Goal: Task Accomplishment & Management: Manage account settings

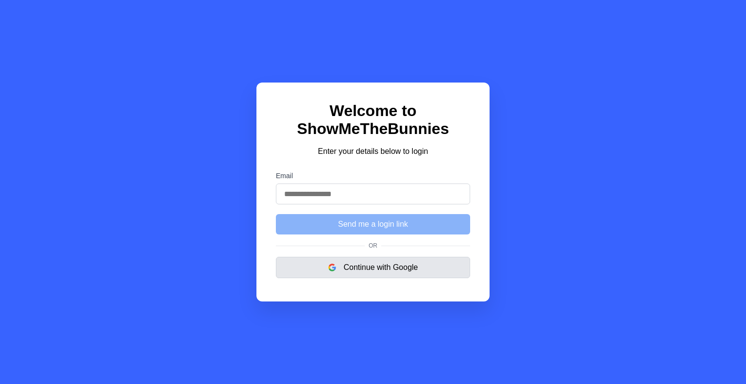
click at [382, 265] on button "Continue with Google" at bounding box center [373, 267] width 194 height 21
click at [334, 263] on button "Continue with Google" at bounding box center [373, 267] width 194 height 21
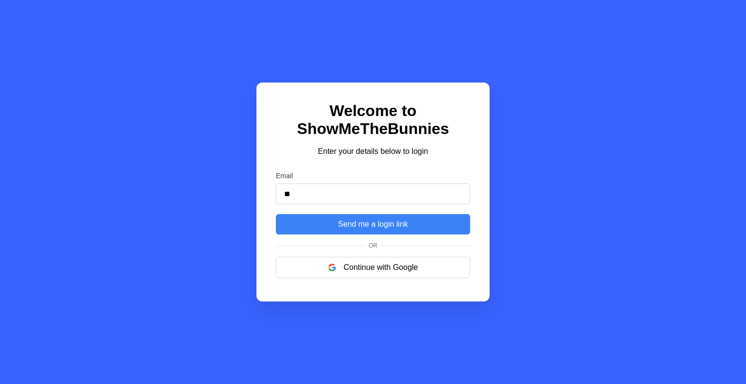
type input "**********"
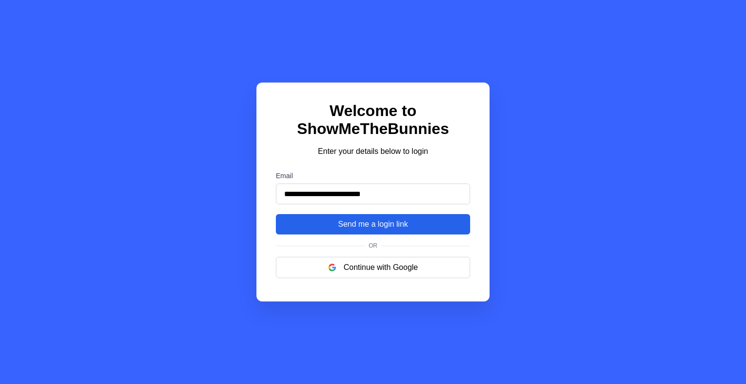
click at [364, 224] on button "Send me a login link" at bounding box center [373, 224] width 194 height 20
